Goal: Information Seeking & Learning: Learn about a topic

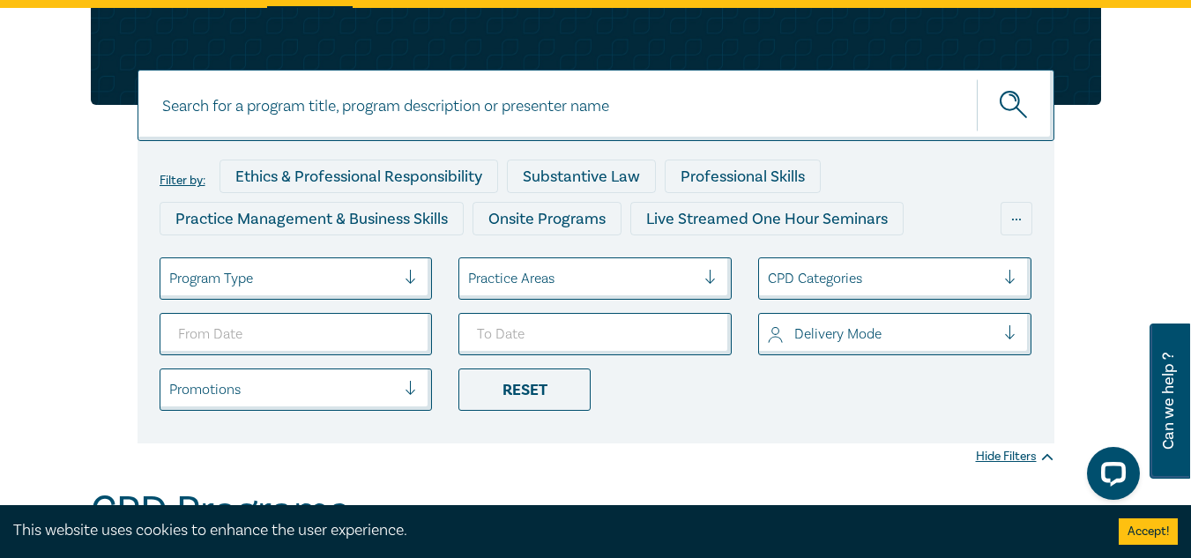
scroll to position [264, 0]
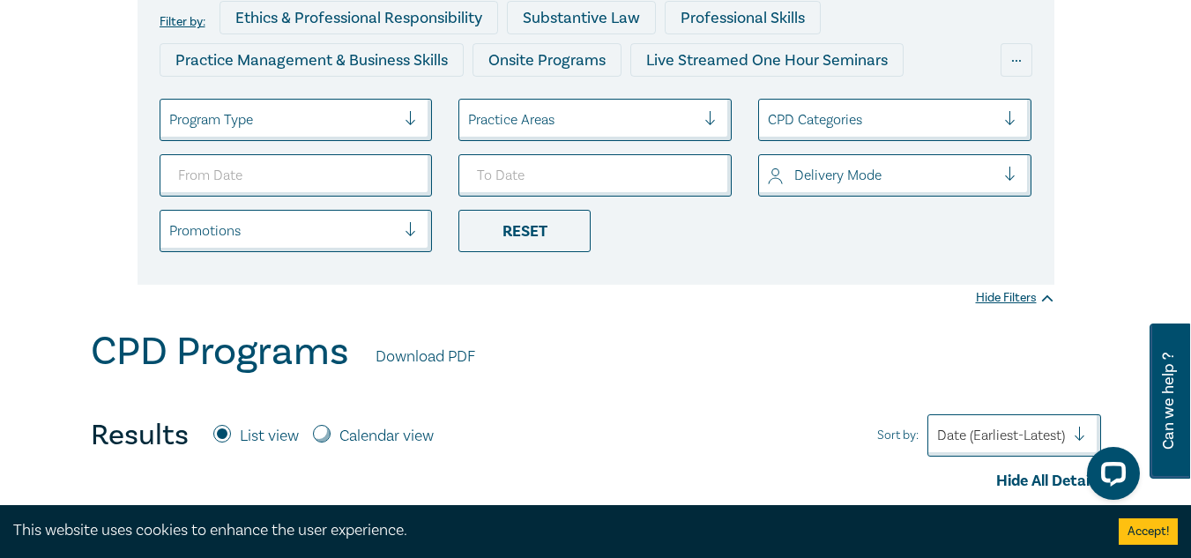
click at [414, 121] on div at bounding box center [417, 120] width 26 height 18
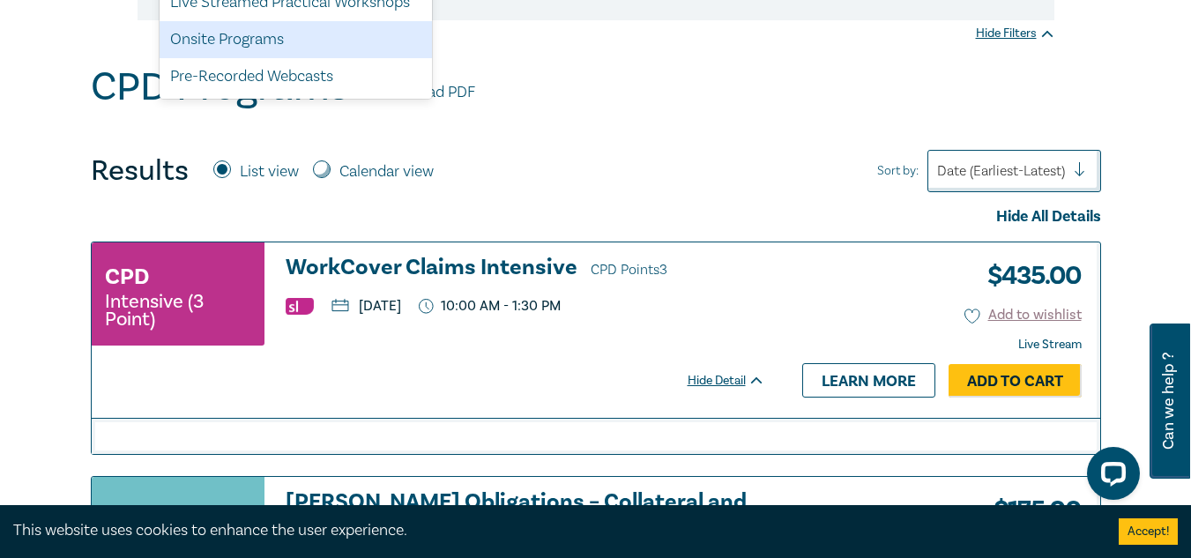
click at [698, 318] on div "CPD Intensive (3 Point) WorkCover Claims Intensive CPD Points 3 Thursday, 28 Au…" at bounding box center [428, 302] width 673 height 93
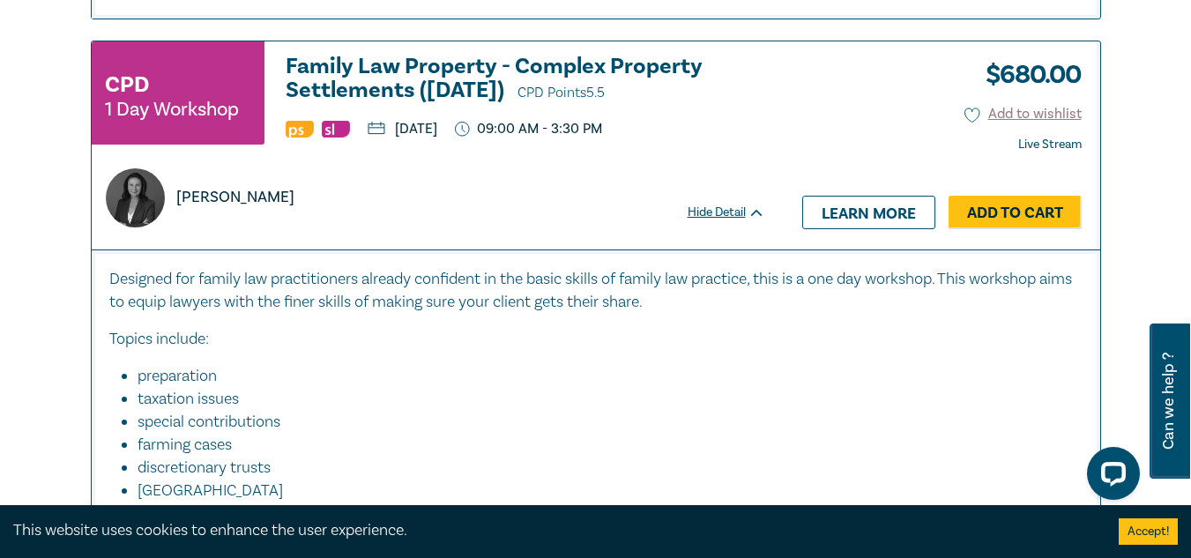
scroll to position [7667, 0]
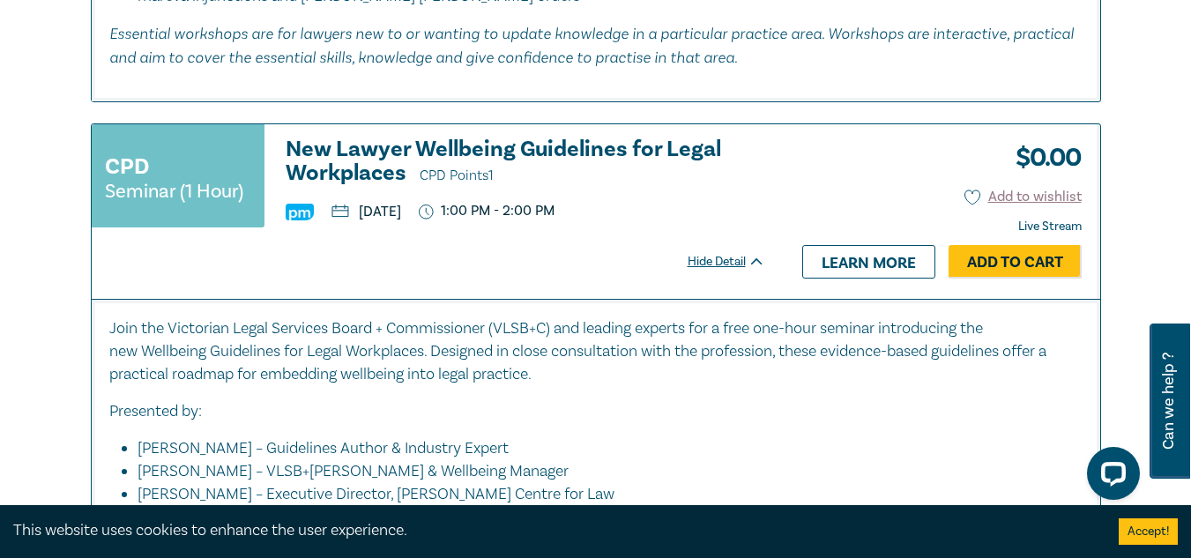
click at [610, 299] on div "CPD Seminar (1 Hour) New Lawyer Wellbeing Guidelines for Legal Workplaces CPD P…" at bounding box center [437, 211] width 691 height 174
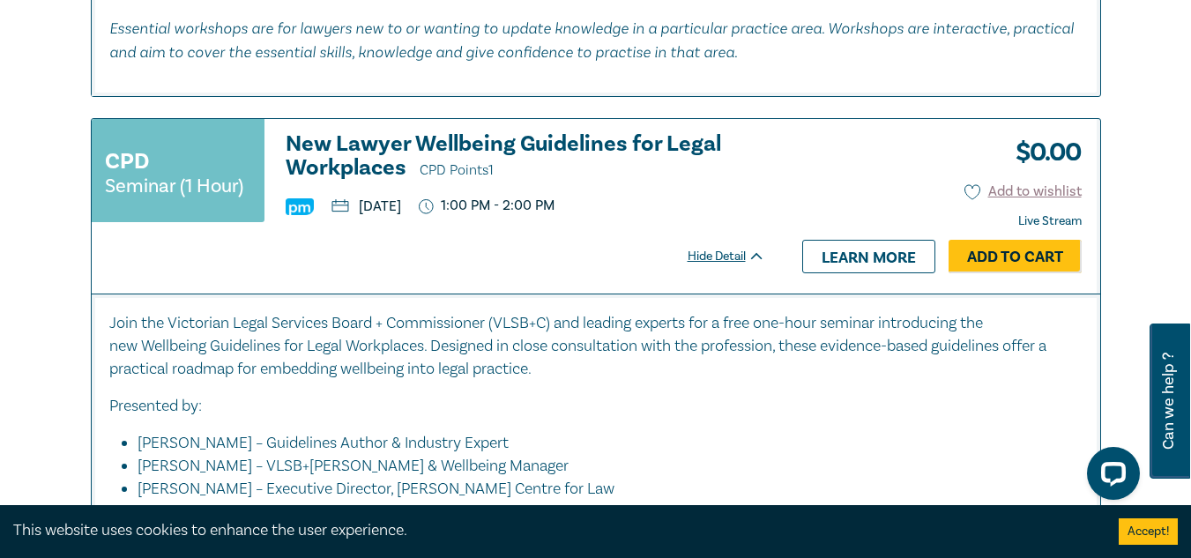
scroll to position [7755, 0]
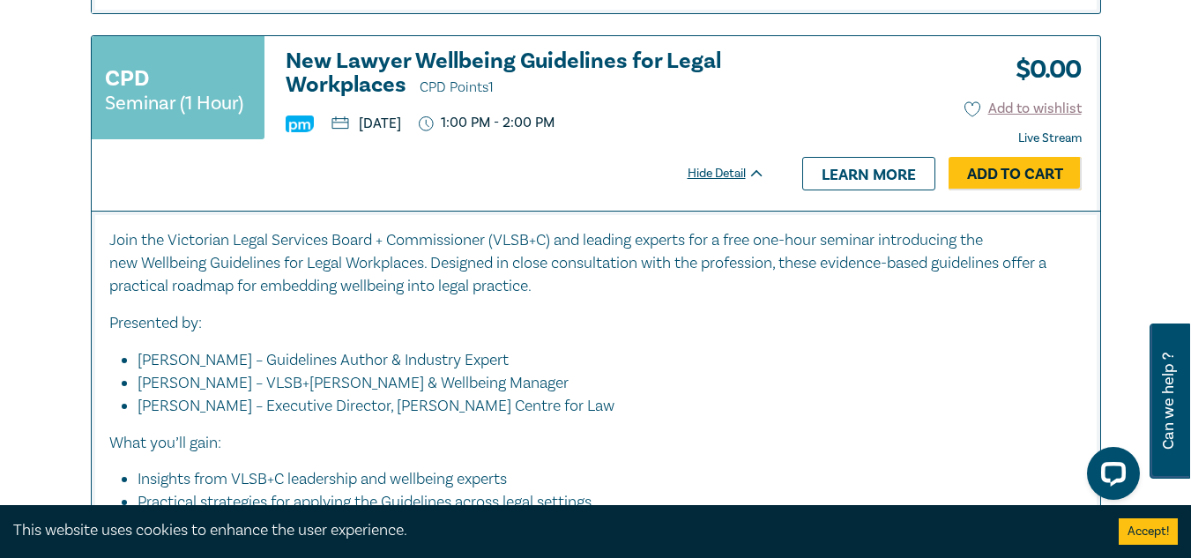
click at [610, 298] on p "Join the Victorian Legal Services Board + Commissioner (VLSB+C) and leading exp…" at bounding box center [595, 263] width 973 height 69
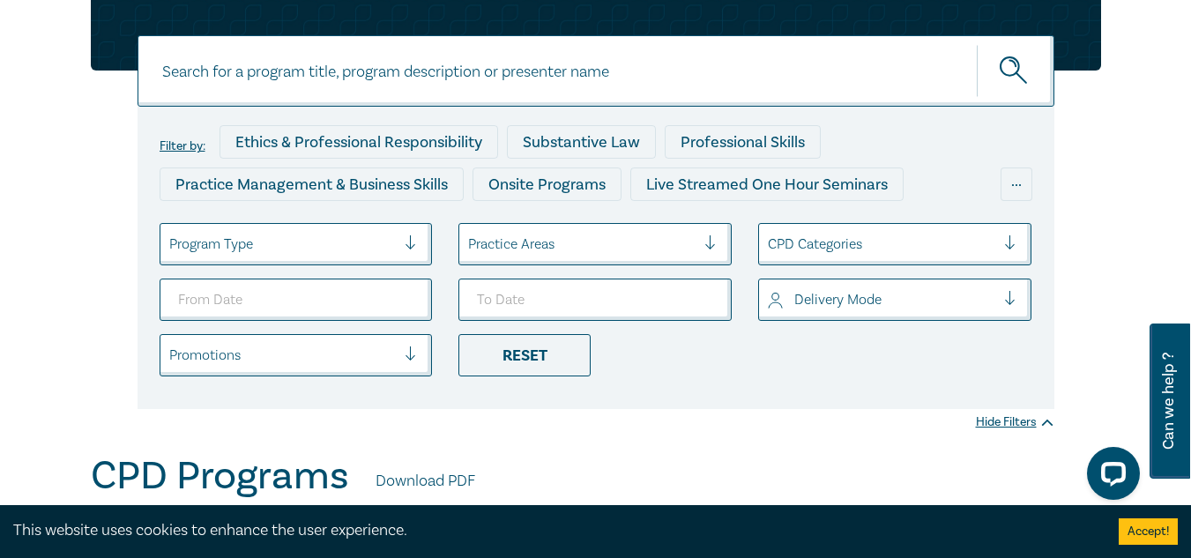
scroll to position [353, 0]
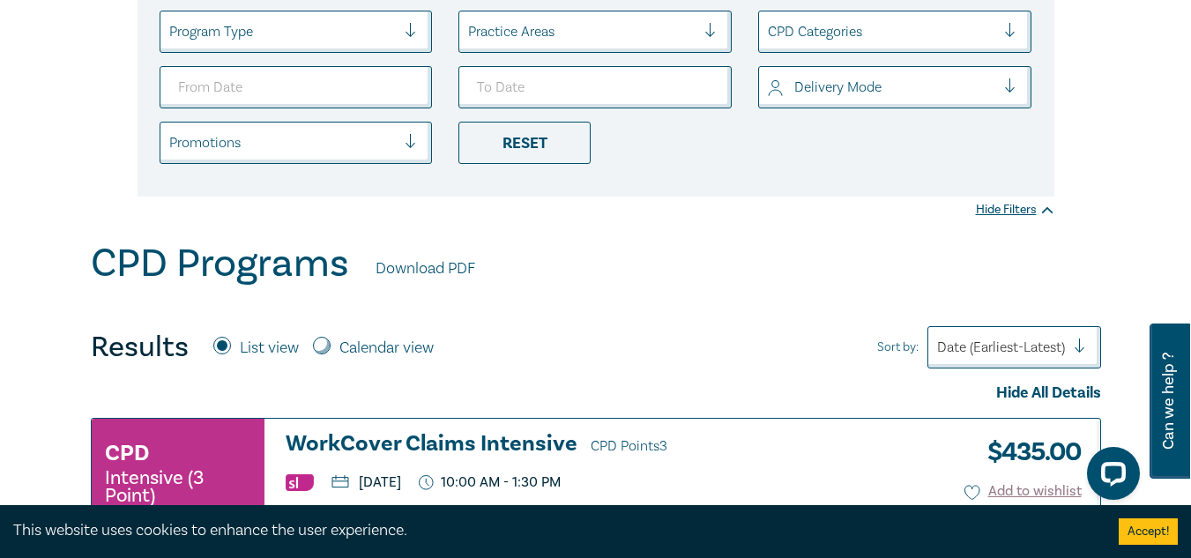
click at [636, 34] on div at bounding box center [581, 31] width 227 height 23
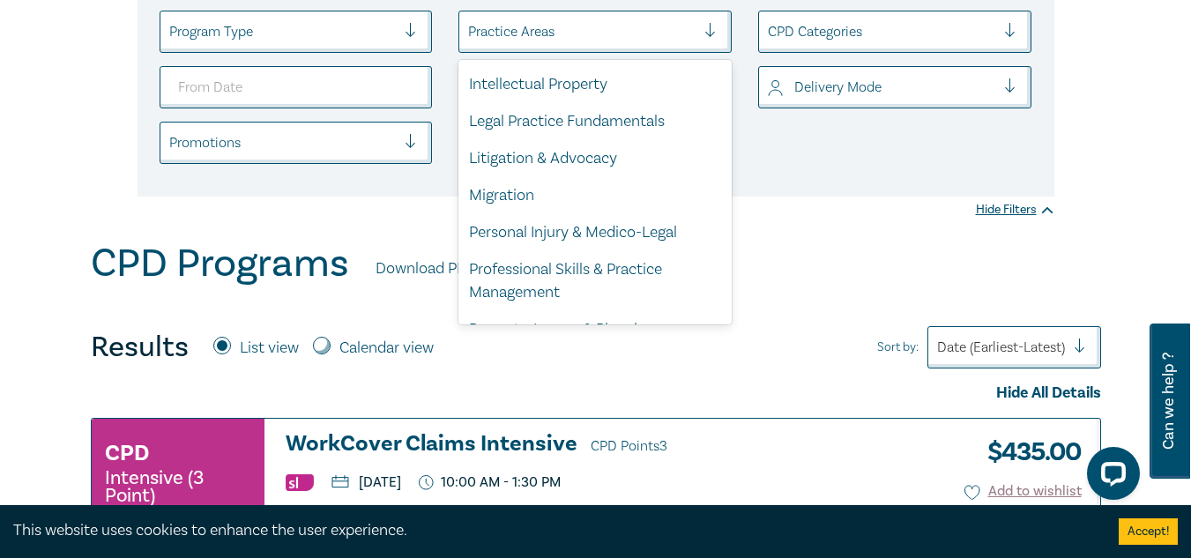
scroll to position [529, 0]
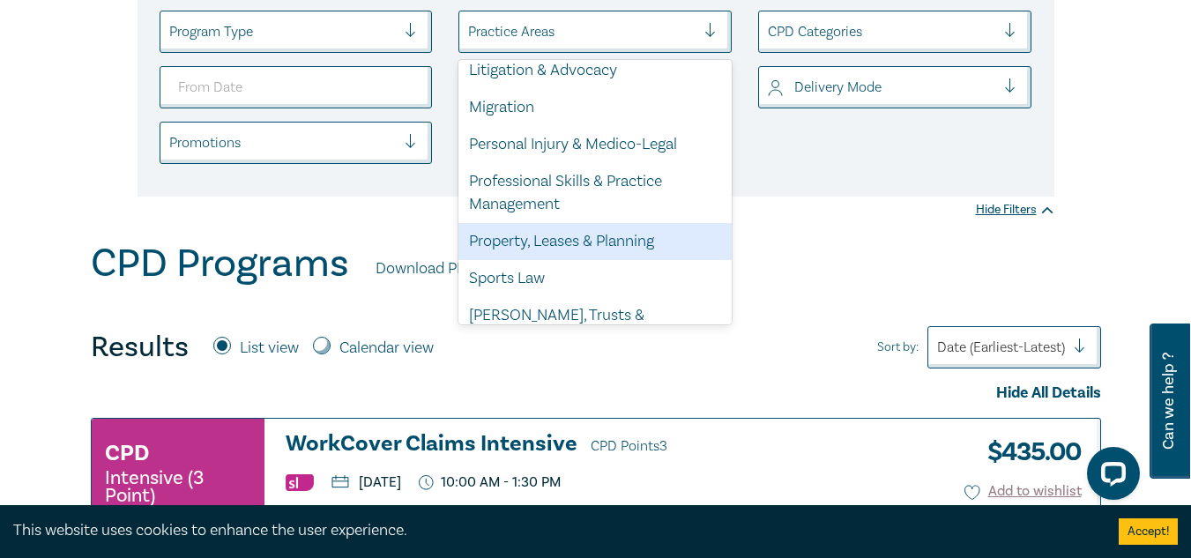
click at [583, 259] on div "Property, Leases & Planning" at bounding box center [594, 241] width 273 height 37
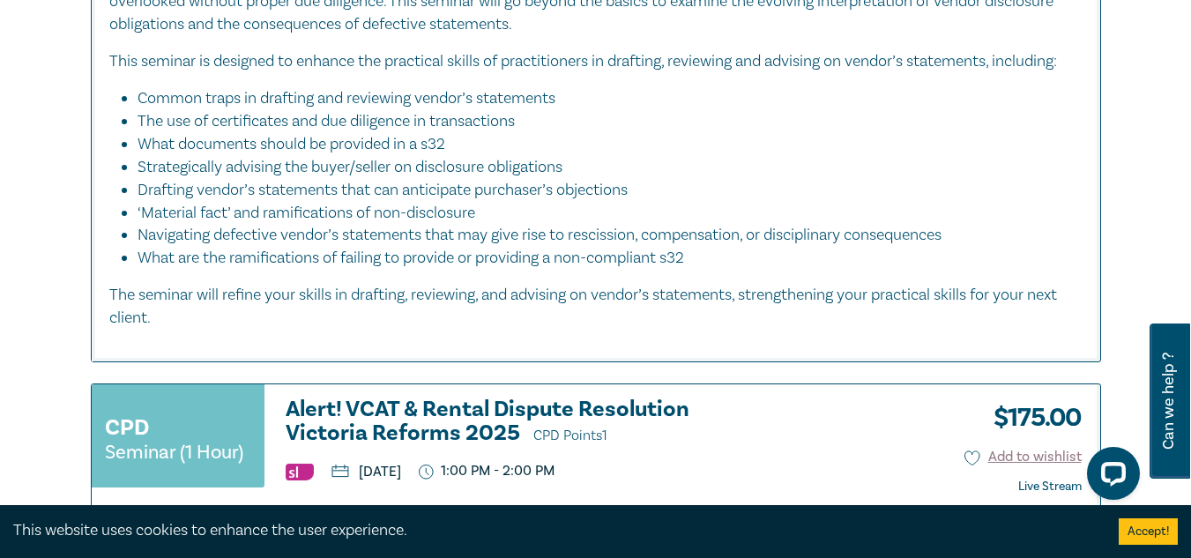
scroll to position [1410, 0]
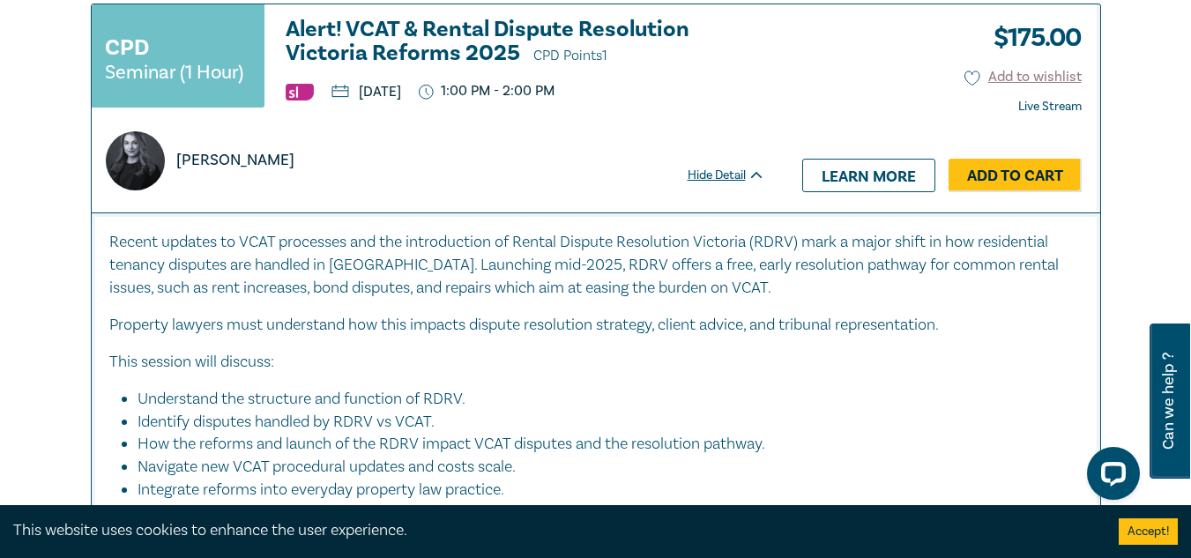
click at [537, 212] on div "CPD Seminar (1 Hour) Alert! VCAT & Rental Dispute Resolution Victoria Reforms 2…" at bounding box center [437, 108] width 691 height 208
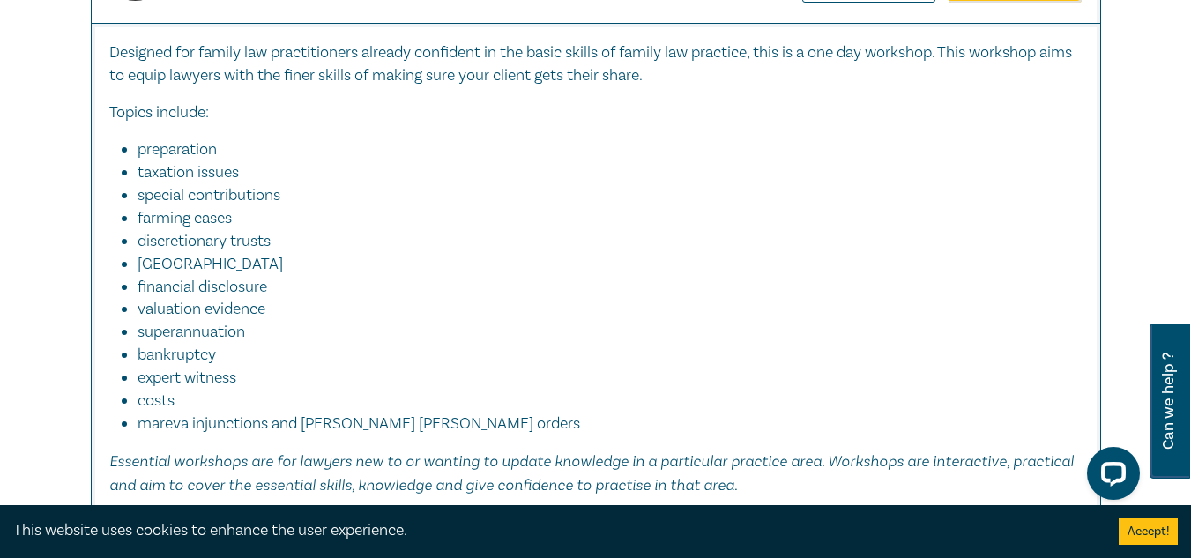
scroll to position [2996, 0]
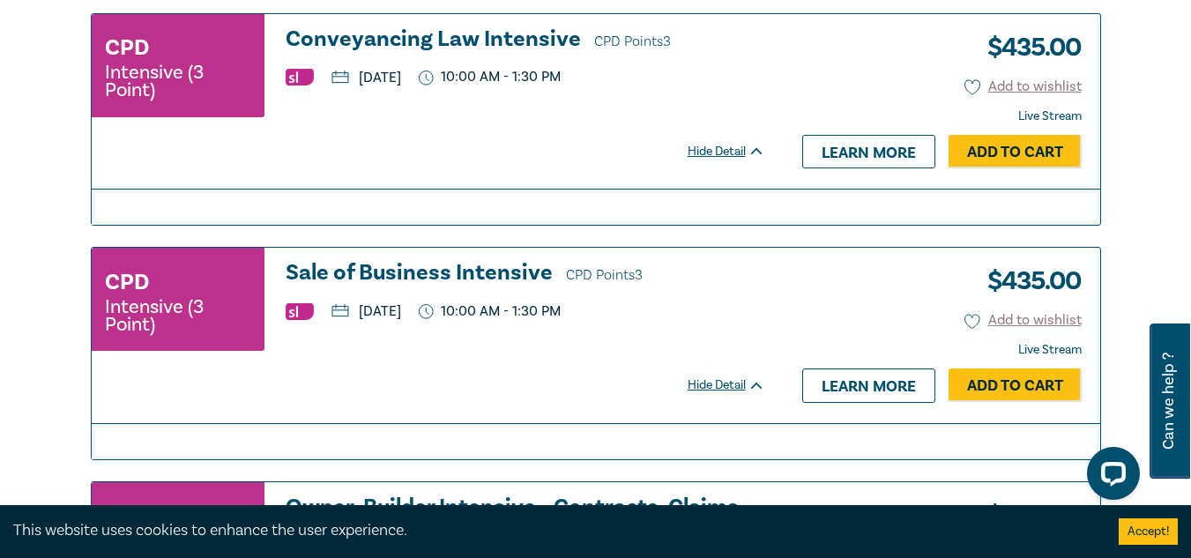
click at [518, 189] on div "CPD Intensive (3 Point) Conveyancing Law Intensive CPD Points 3 Tuesday, 30 Sep…" at bounding box center [437, 101] width 691 height 174
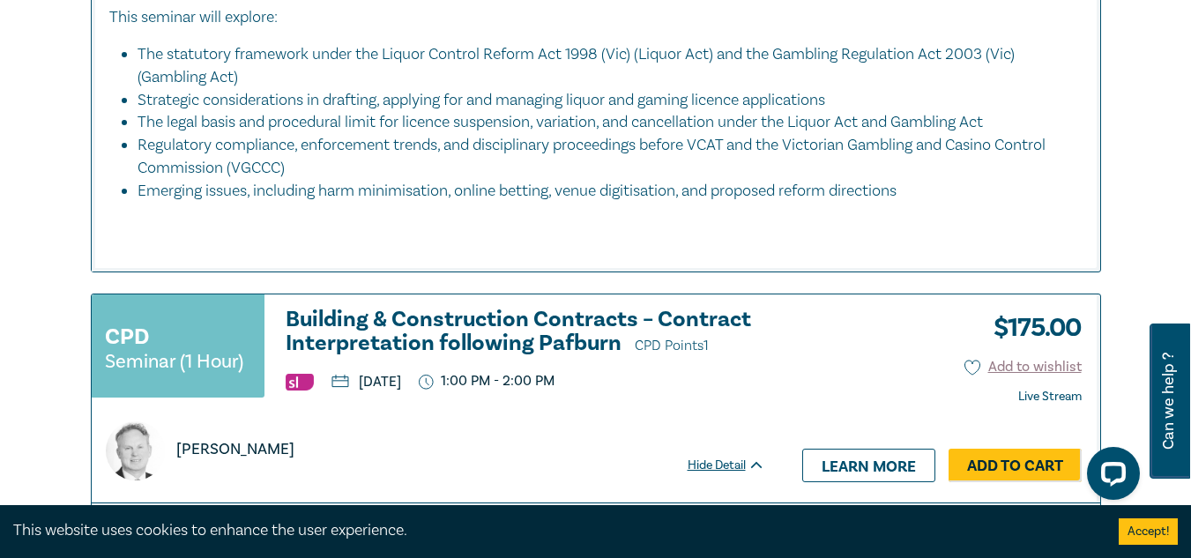
scroll to position [4935, 0]
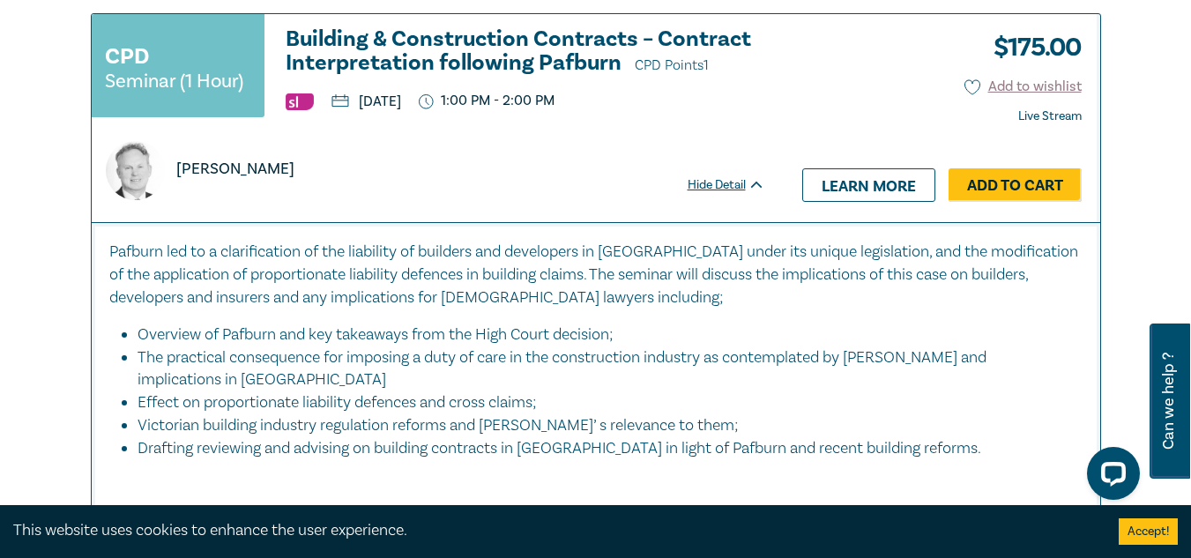
click at [521, 291] on p "Pafburn led to a clarification of the liability of builders and developers in N…" at bounding box center [595, 275] width 973 height 69
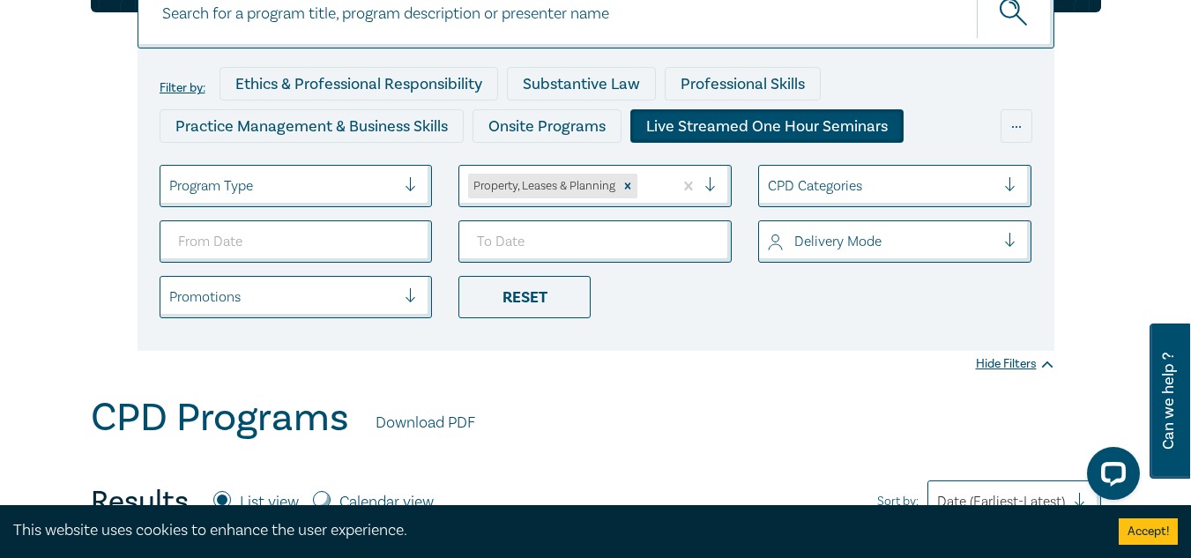
scroll to position [88, 0]
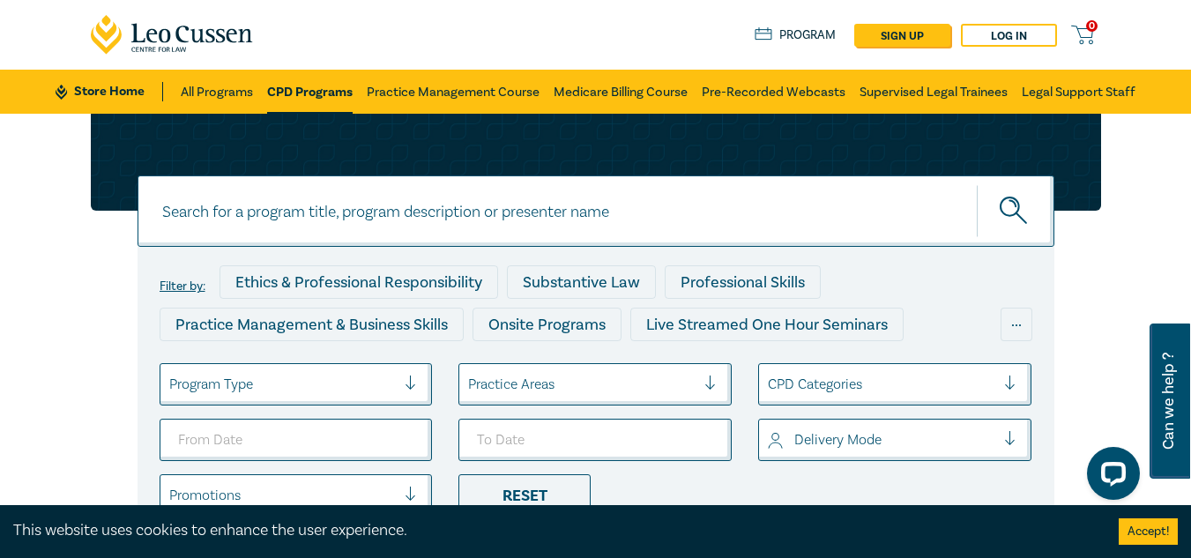
click at [402, 217] on input at bounding box center [595, 210] width 917 height 71
click at [976, 184] on button "submit" at bounding box center [1015, 211] width 78 height 54
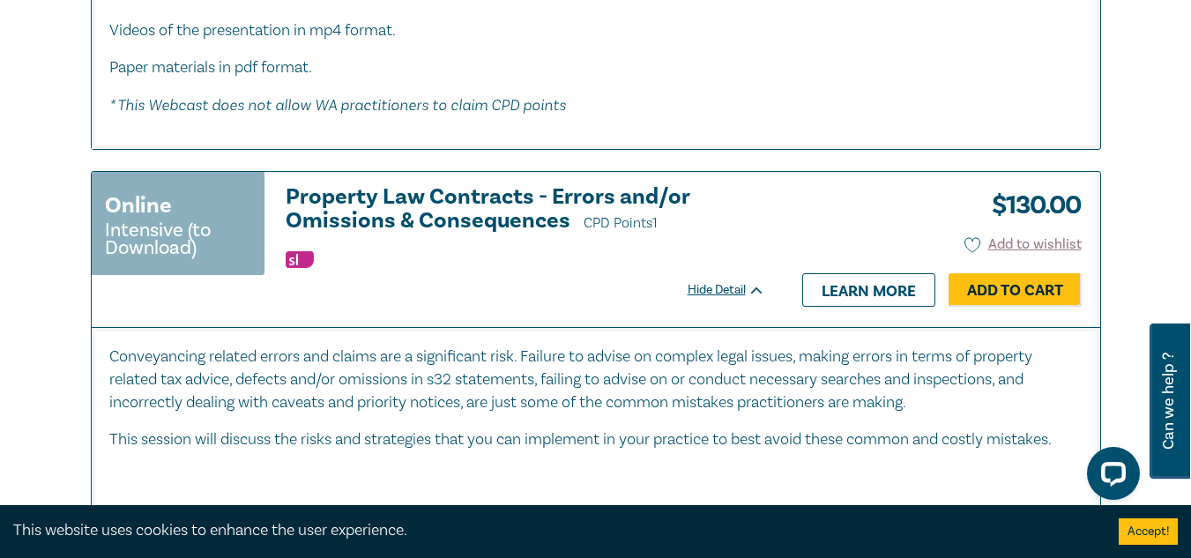
scroll to position [2203, 0]
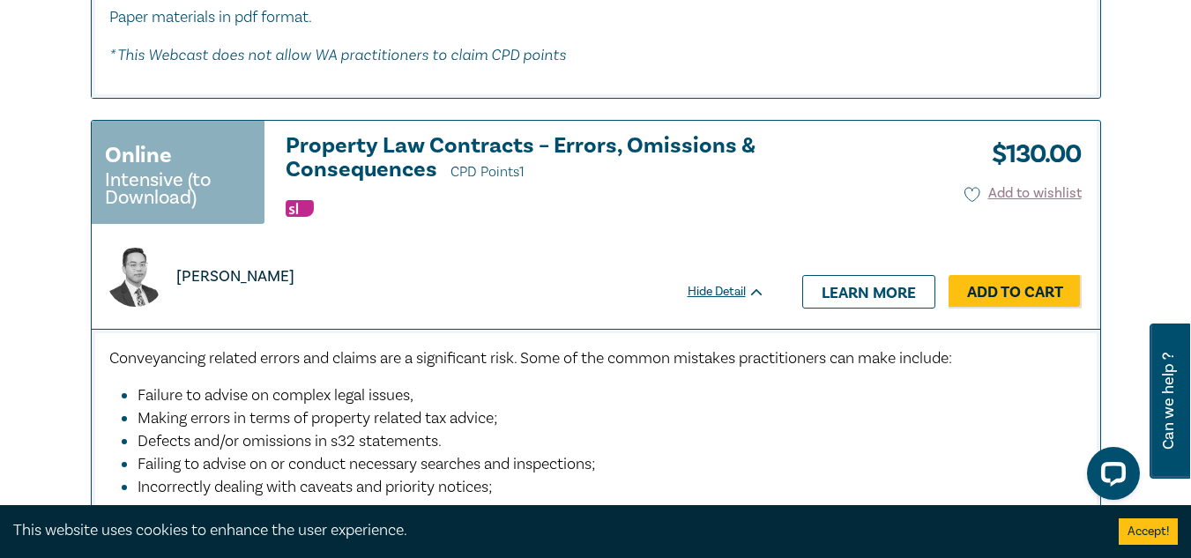
click at [556, 244] on div "Bao Ngo" at bounding box center [428, 266] width 673 height 80
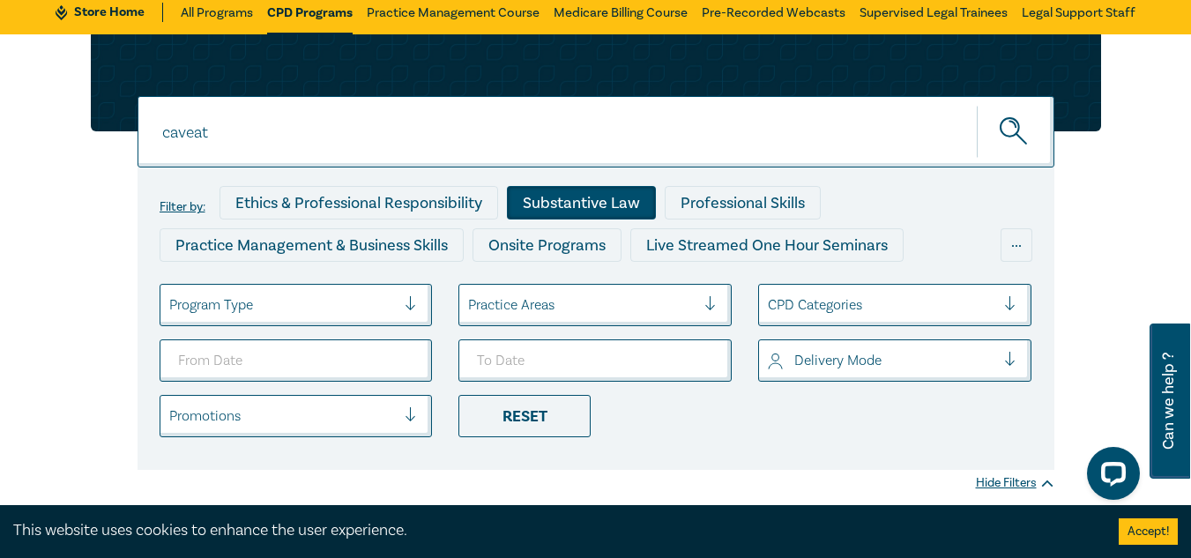
scroll to position [88, 0]
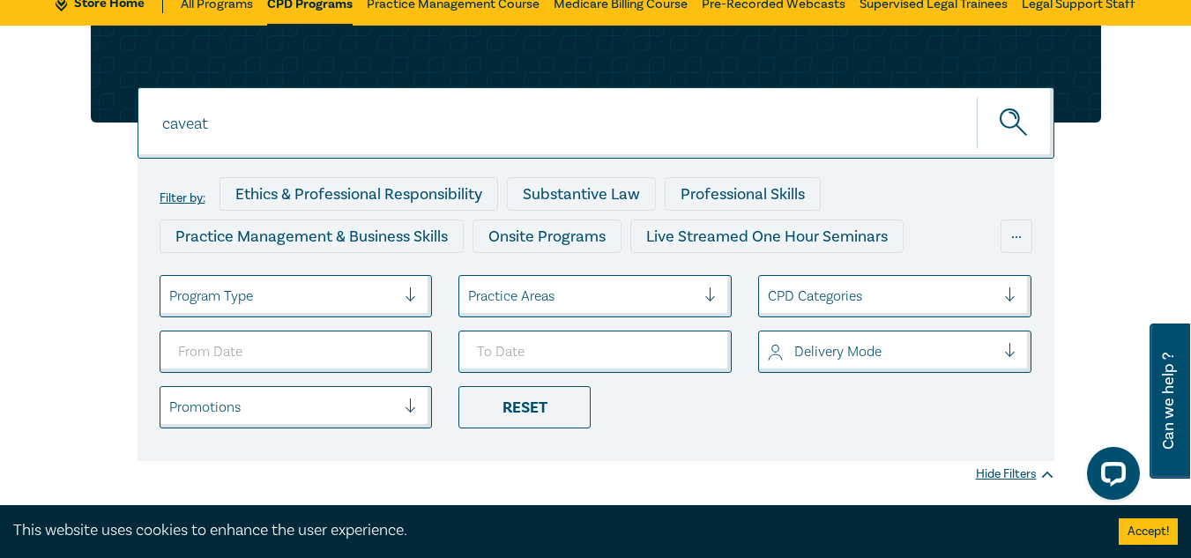
click at [482, 129] on input "caveat" at bounding box center [595, 122] width 917 height 71
drag, startPoint x: 482, startPoint y: 129, endPoint x: 83, endPoint y: 153, distance: 400.0
click at [83, 155] on div "caveat caveat caveat Filter by: Ethics & Professional Responsibility Substantiv…" at bounding box center [595, 243] width 1031 height 435
type input "caveat"
click at [976, 96] on button "submit" at bounding box center [1015, 123] width 78 height 54
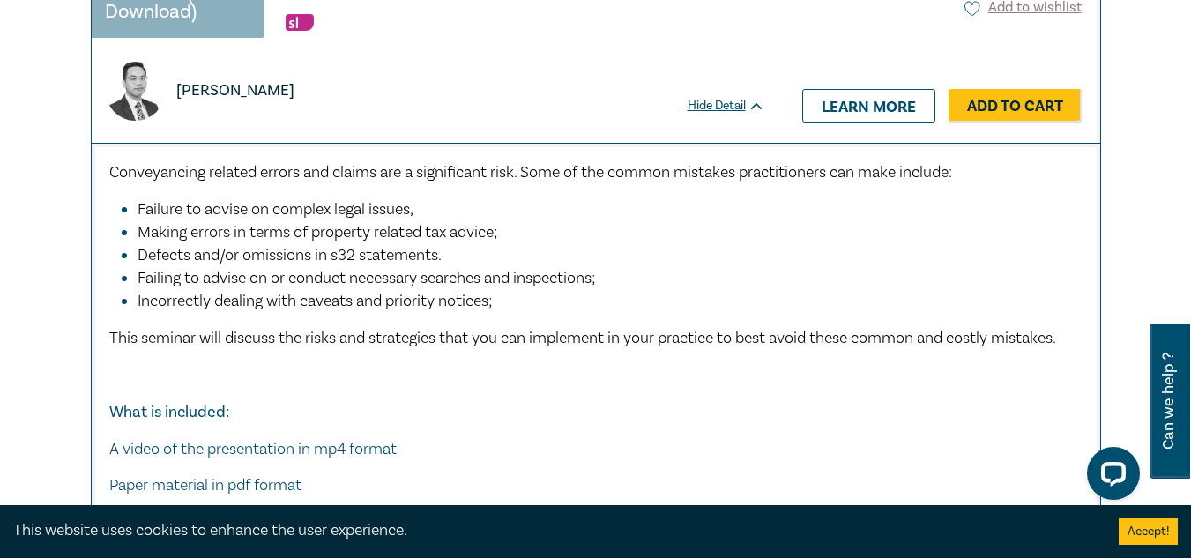
scroll to position [2820, 0]
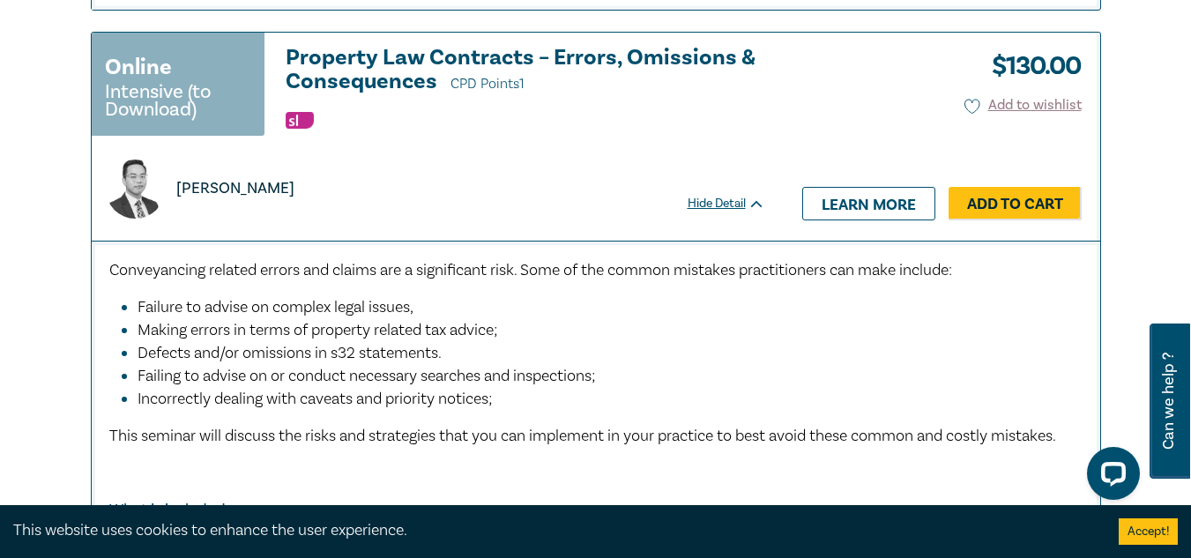
click at [787, 259] on p "Conveyancing related errors and claims are a significant risk. Some of the comm…" at bounding box center [595, 270] width 973 height 23
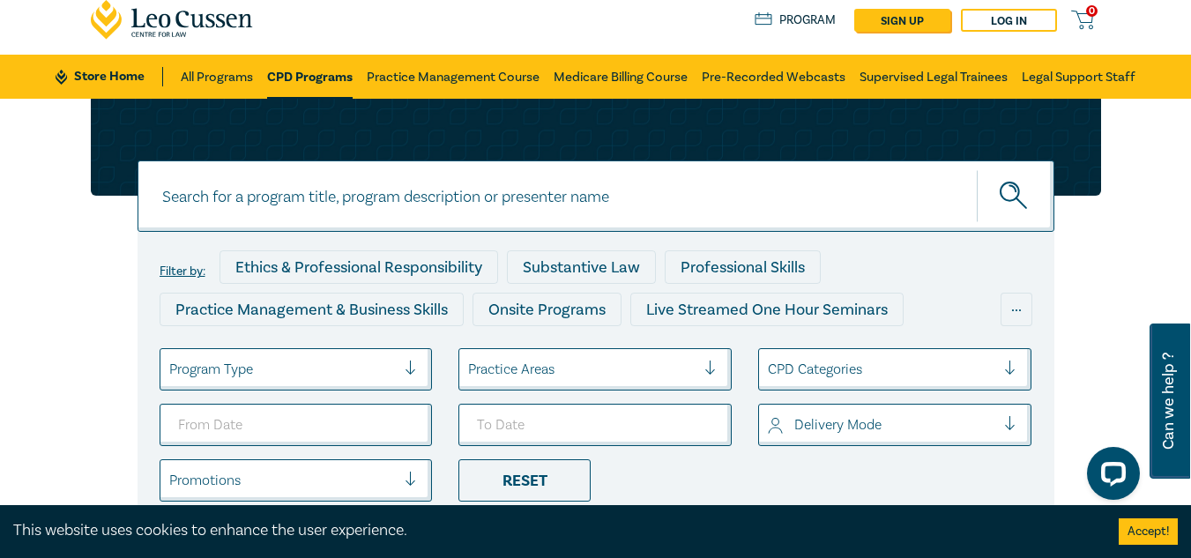
scroll to position [3, 0]
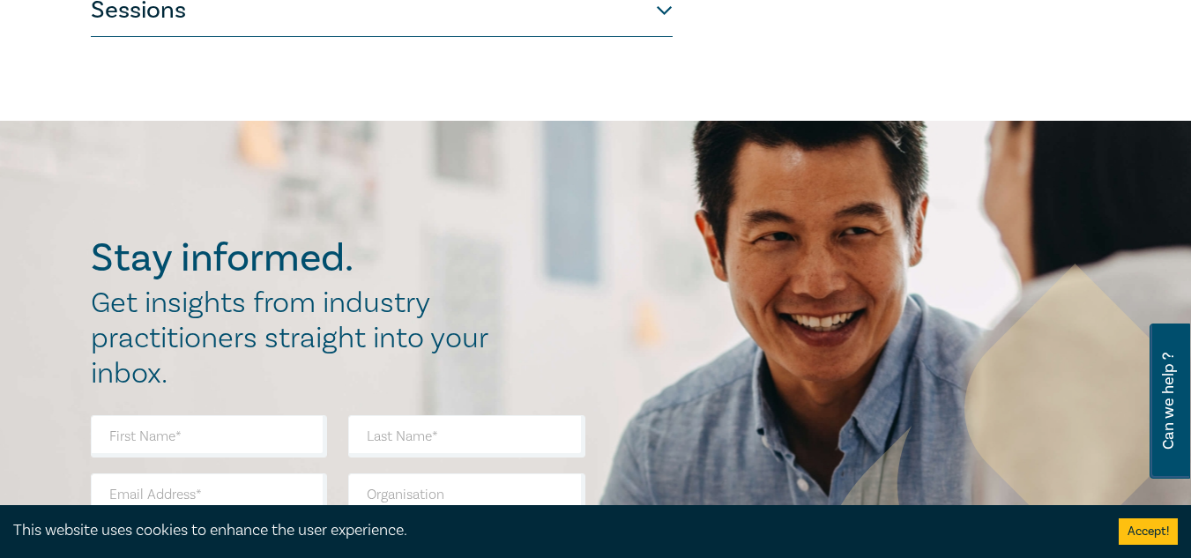
scroll to position [881, 0]
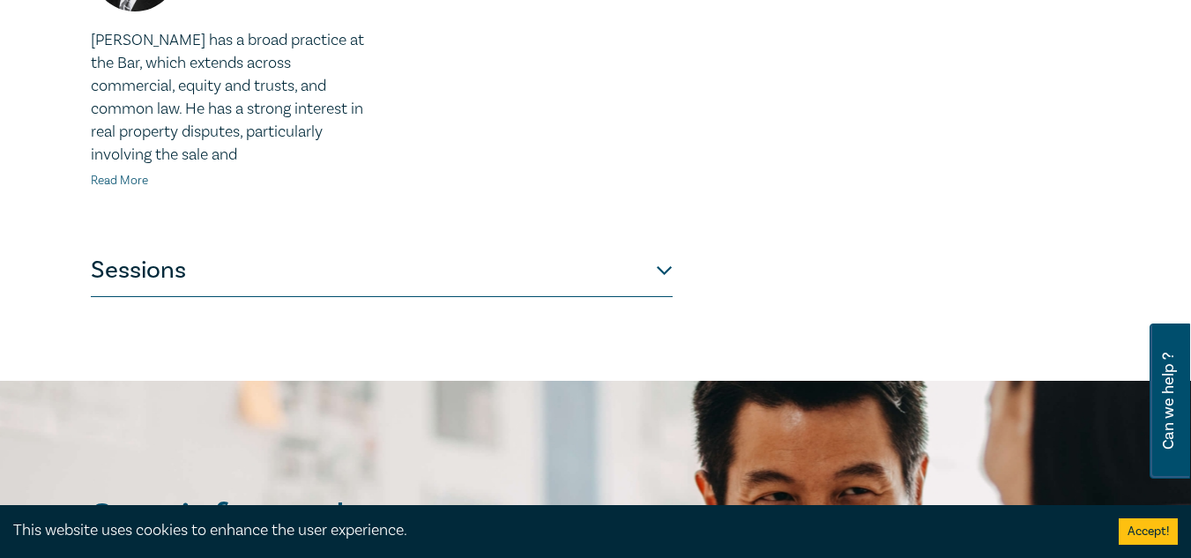
click at [144, 180] on link "Read More" at bounding box center [119, 181] width 57 height 16
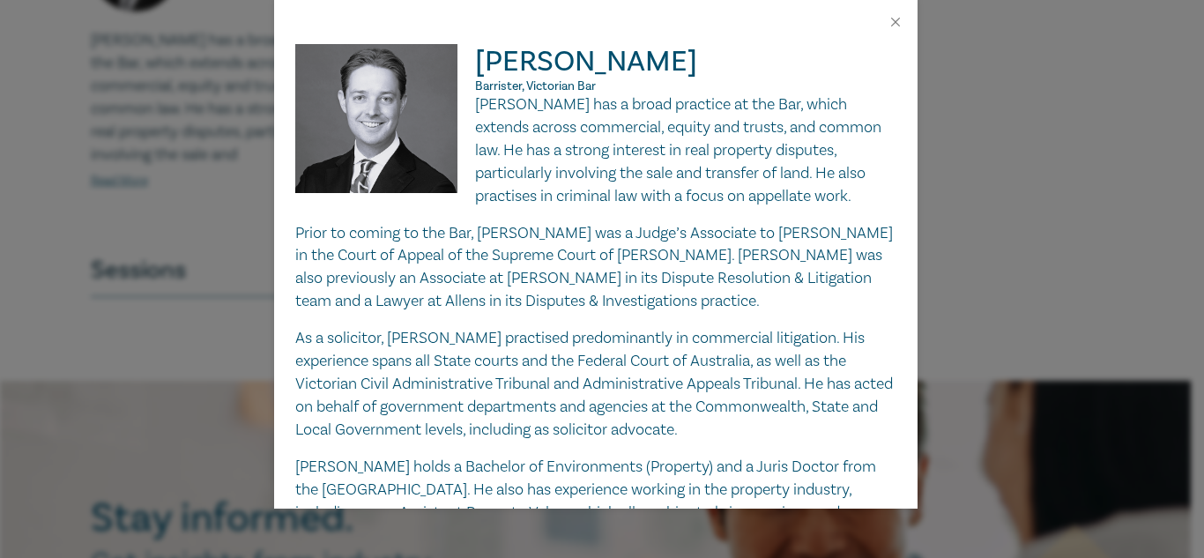
click at [179, 194] on div "Mitchell Kirk Barrister, Victorian Bar Mitchell has a broad practice at the Bar…" at bounding box center [602, 279] width 1204 height 558
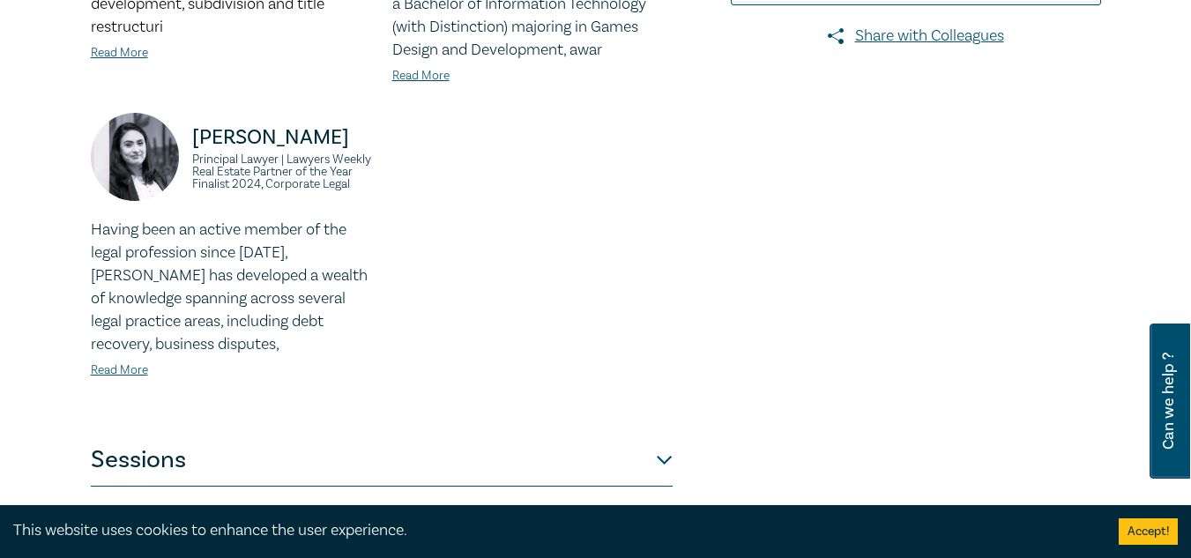
scroll to position [969, 0]
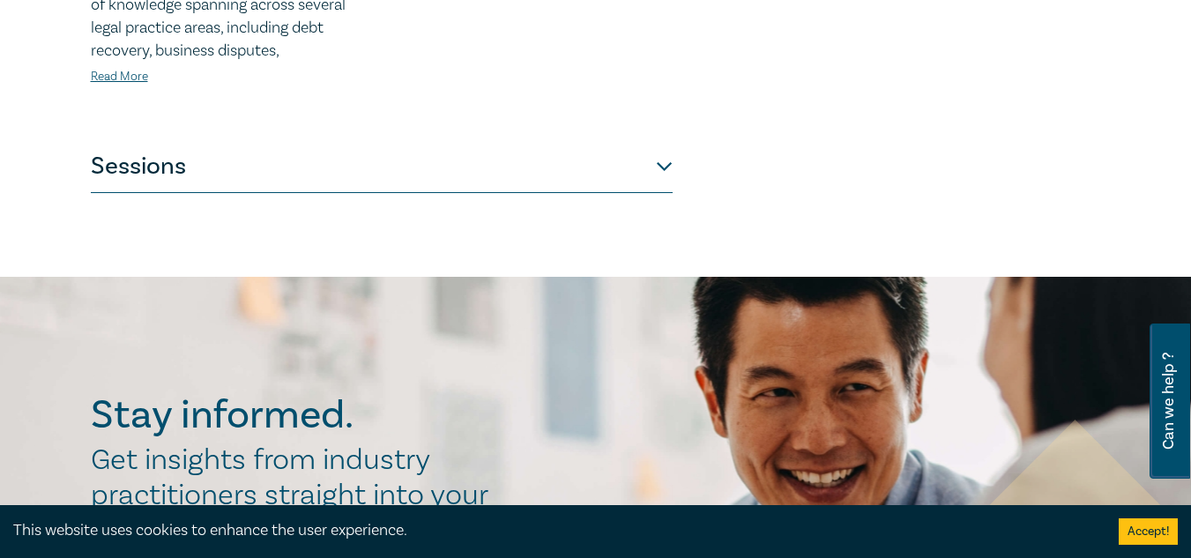
click at [655, 168] on button "Sessions" at bounding box center [382, 166] width 582 height 53
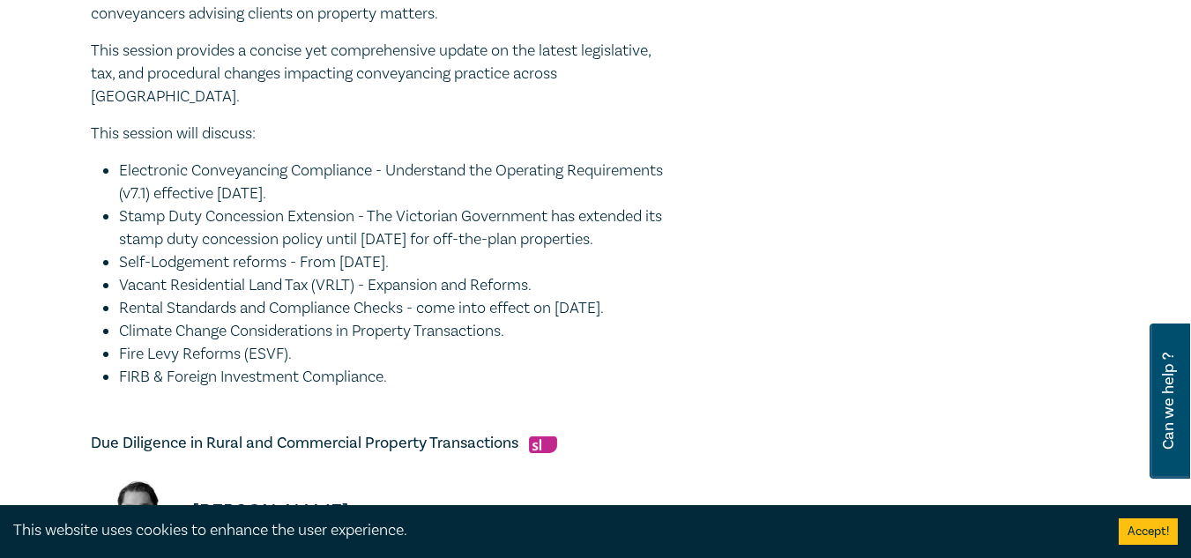
scroll to position [433, 0]
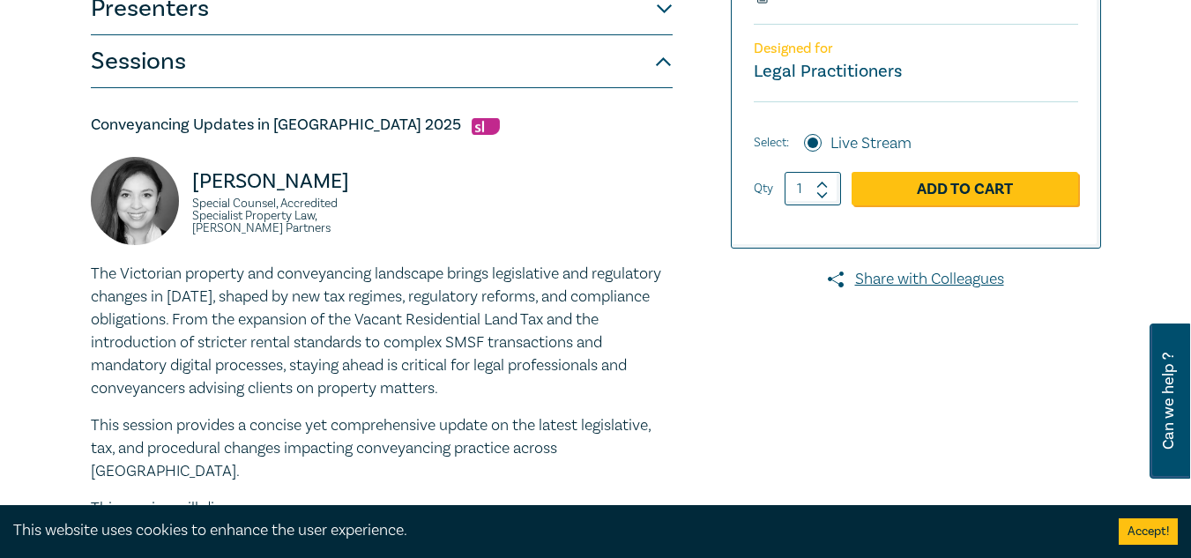
click at [649, 189] on div "[PERSON_NAME] Special Counsel, Accredited Specialist Property Law, [PERSON_NAME…" at bounding box center [381, 210] width 603 height 106
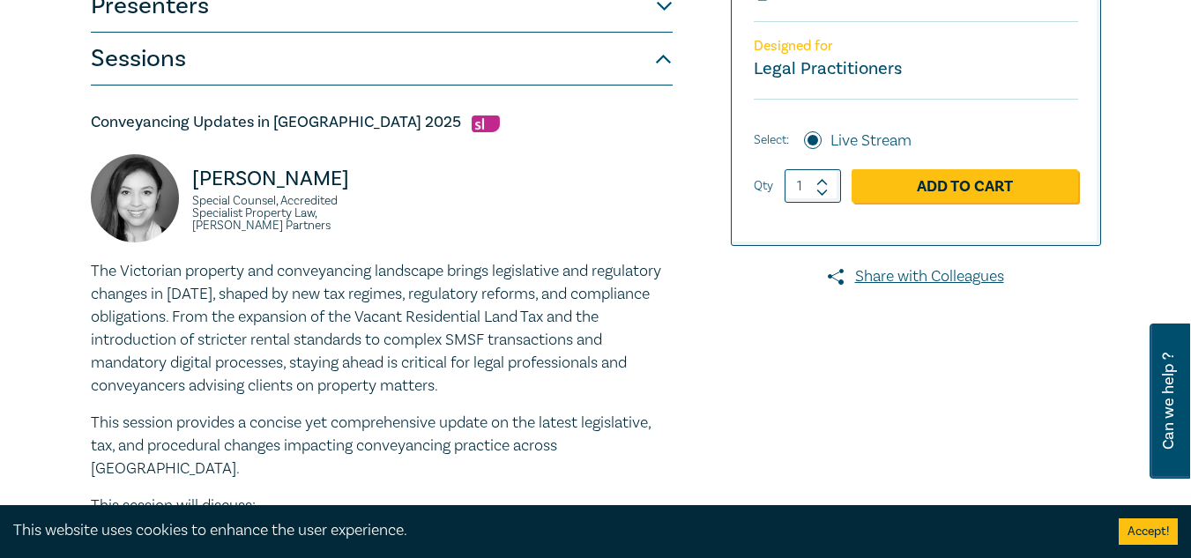
scroll to position [609, 0]
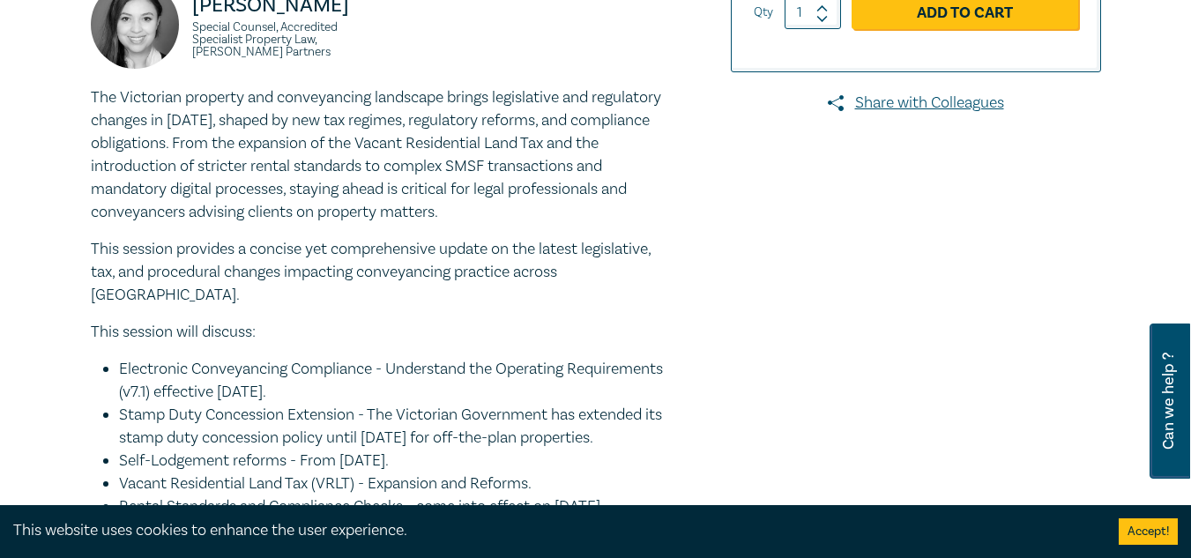
click at [369, 182] on p "The Victorian property and conveyancing landscape brings legislative and regula…" at bounding box center [382, 154] width 582 height 137
drag, startPoint x: 232, startPoint y: 157, endPoint x: 449, endPoint y: 156, distance: 216.8
click at [449, 156] on p "The Victorian property and conveyancing landscape brings legislative and regula…" at bounding box center [382, 154] width 582 height 137
click at [392, 171] on p "The Victorian property and conveyancing landscape brings legislative and regula…" at bounding box center [382, 154] width 582 height 137
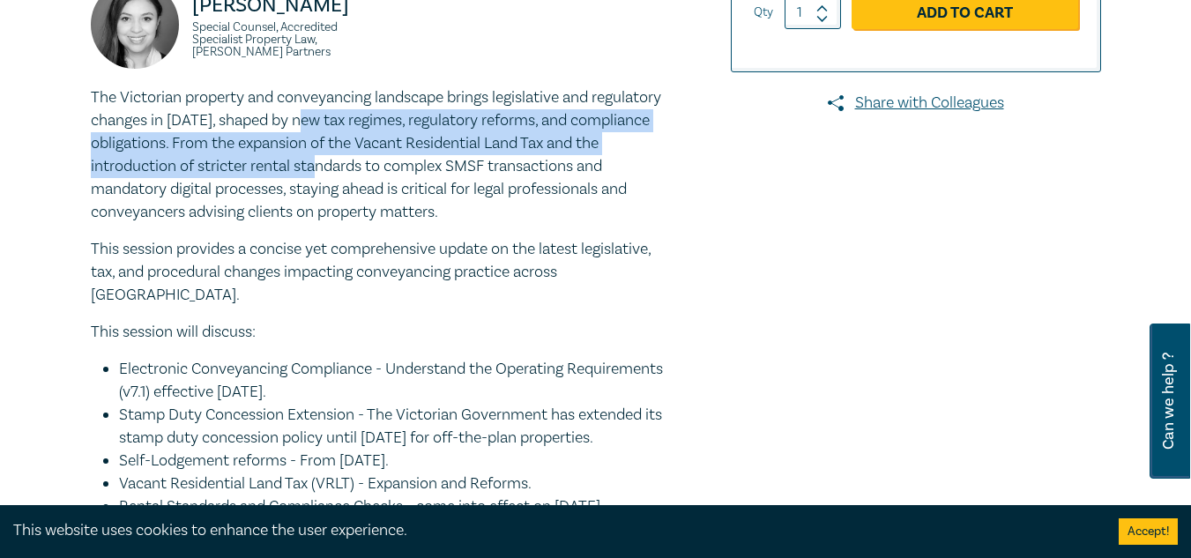
drag, startPoint x: 315, startPoint y: 131, endPoint x: 333, endPoint y: 176, distance: 48.3
click at [333, 176] on p "The Victorian property and conveyancing landscape brings legislative and regula…" at bounding box center [382, 154] width 582 height 137
click at [333, 177] on p "The Victorian property and conveyancing landscape brings legislative and regula…" at bounding box center [382, 154] width 582 height 137
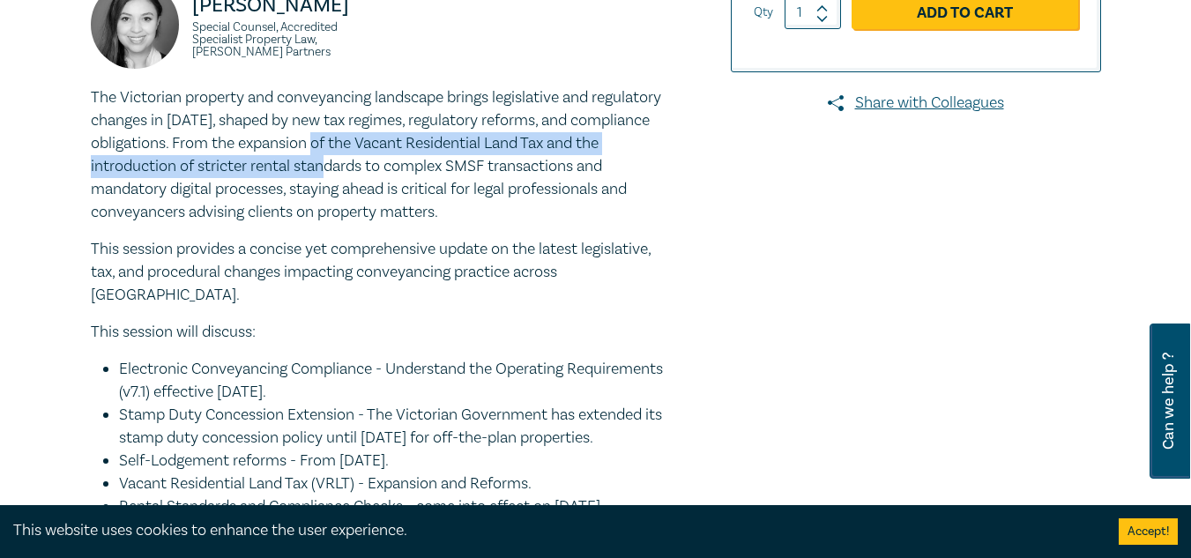
drag, startPoint x: 326, startPoint y: 134, endPoint x: 342, endPoint y: 174, distance: 43.5
click at [342, 174] on p "The Victorian property and conveyancing landscape brings legislative and regula…" at bounding box center [382, 154] width 582 height 137
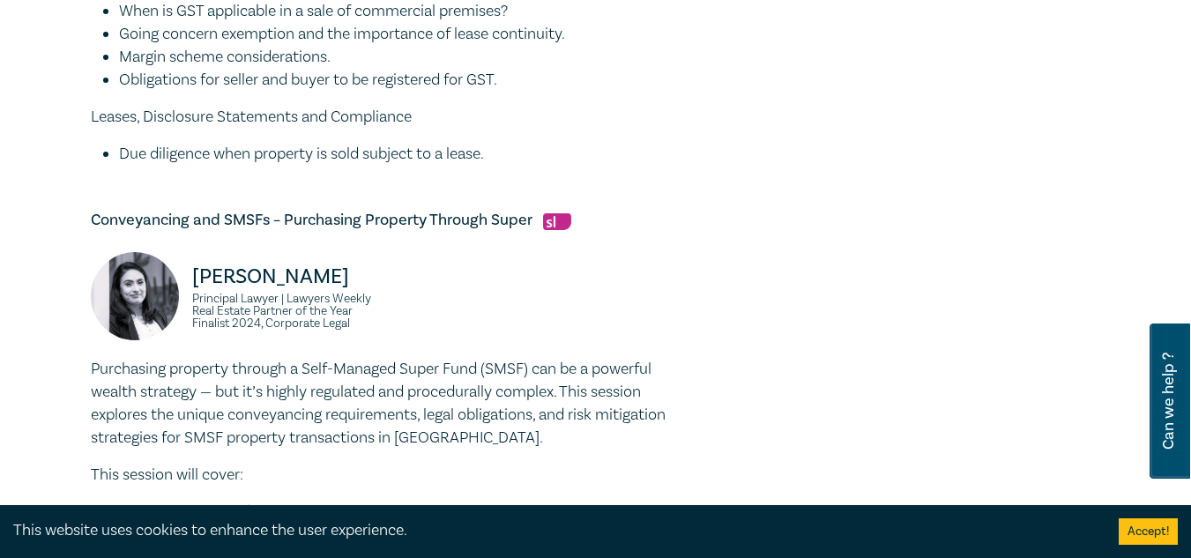
scroll to position [2107, 0]
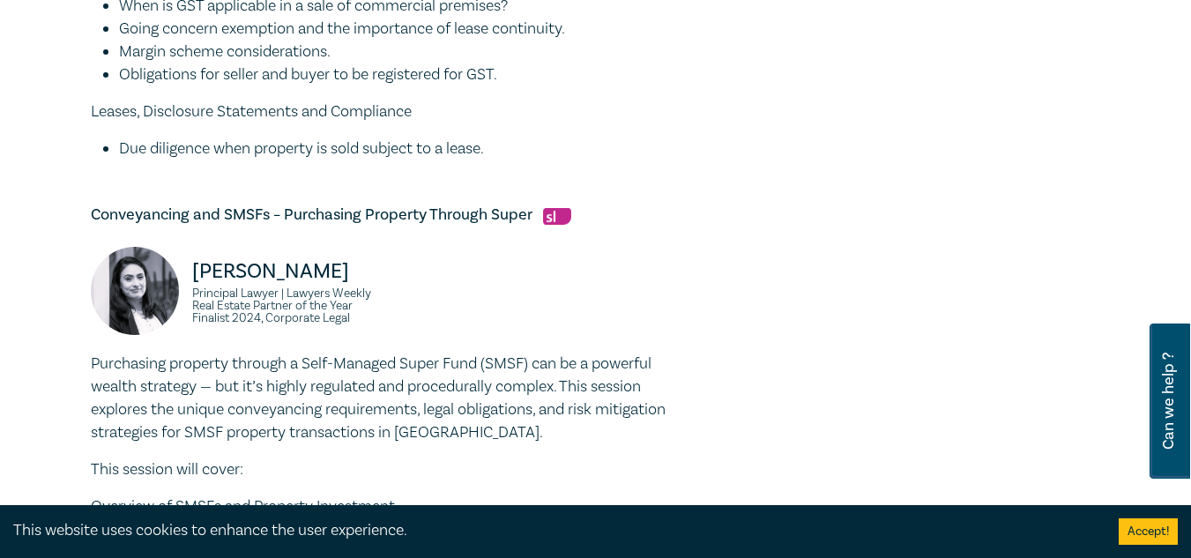
click at [258, 137] on li "Due diligence when property is sold subject to a lease." at bounding box center [395, 148] width 553 height 23
drag, startPoint x: 199, startPoint y: 241, endPoint x: 301, endPoint y: 235, distance: 102.4
click at [292, 247] on div "[PERSON_NAME] Principal Lawyer | Lawyers Weekly Real Estate Partner of the Year…" at bounding box center [231, 300] width 280 height 106
copy p "[PERSON_NAME]"
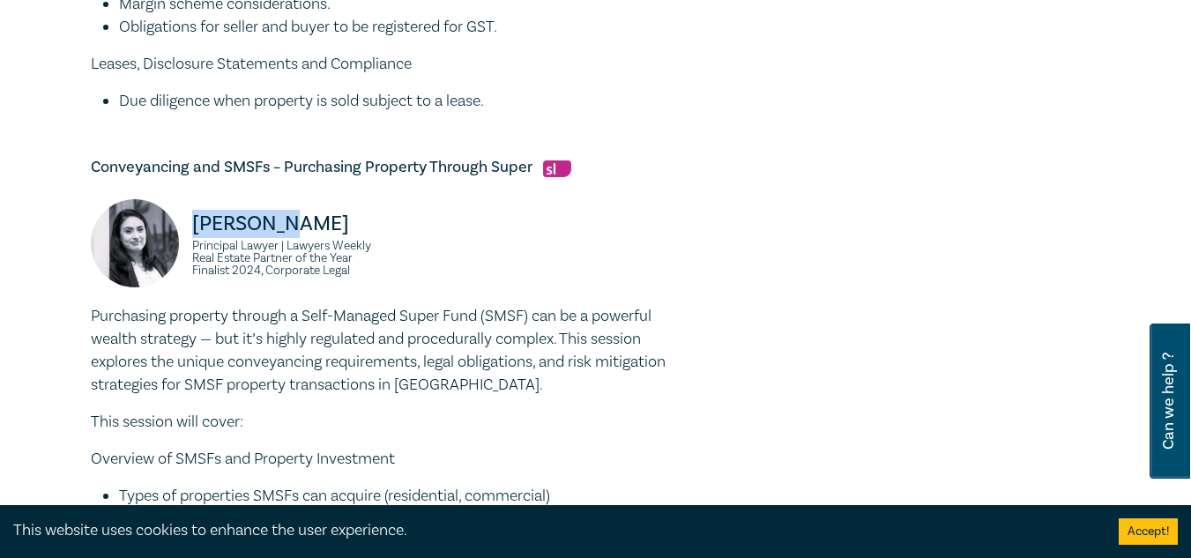
scroll to position [2724, 0]
